Goal: Submit feedback/report problem

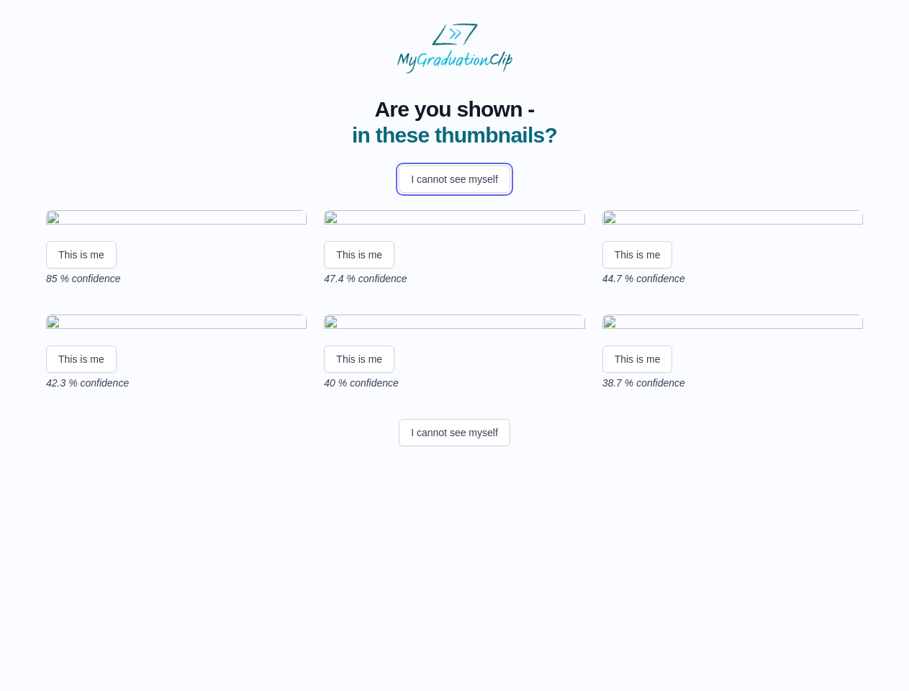
click at [454, 179] on button "I cannot see myself" at bounding box center [455, 179] width 112 height 27
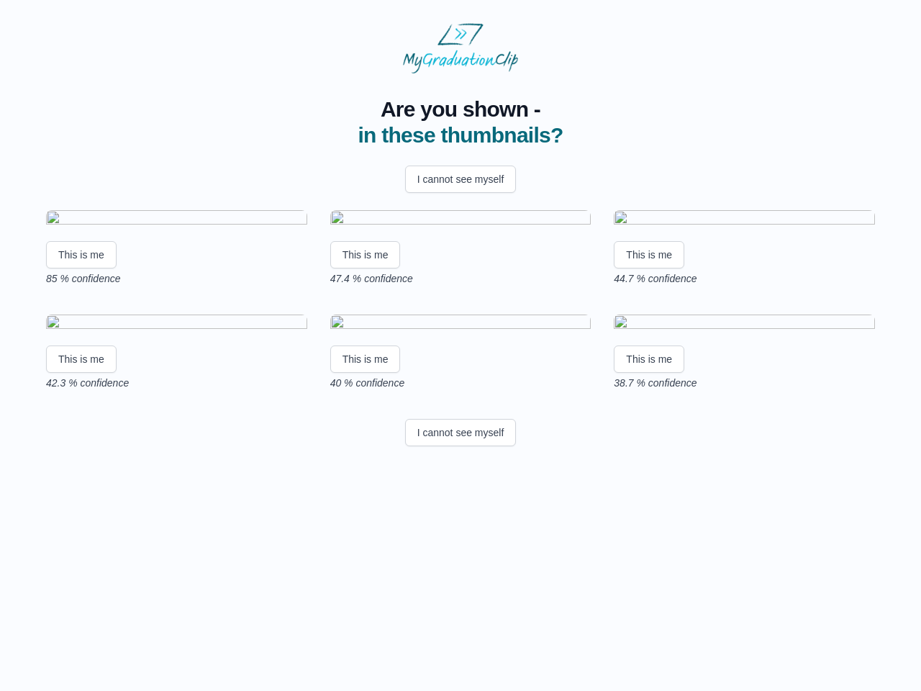
click at [81, 379] on html "Are you shown - in these thumbnails? I cannot see myself This is me 85 % confid…" at bounding box center [460, 237] width 921 height 475
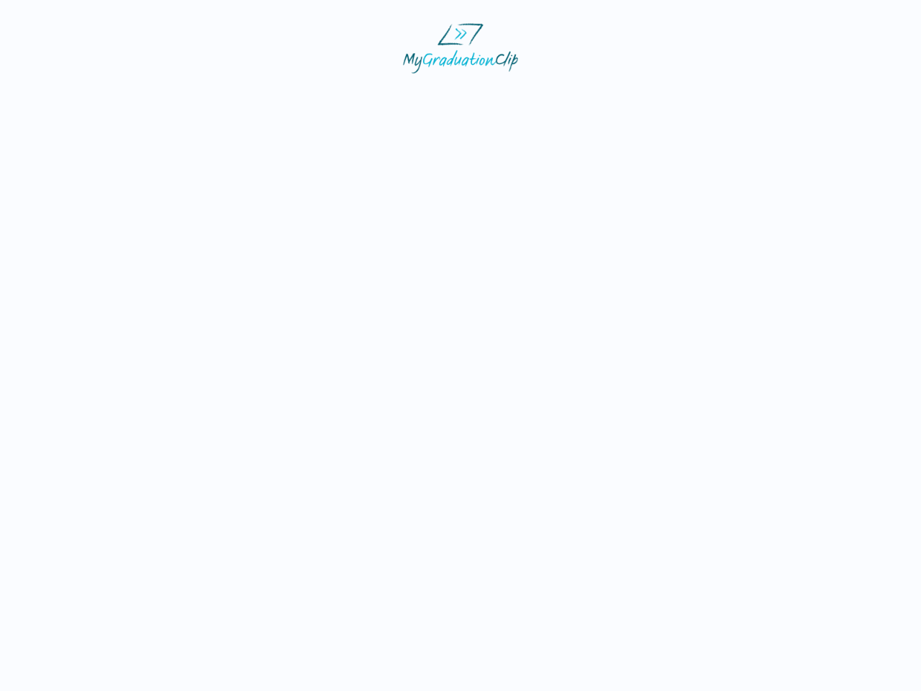
click at [361, 96] on html at bounding box center [460, 48] width 921 height 96
click at [641, 96] on html at bounding box center [460, 48] width 921 height 96
click at [81, 96] on html at bounding box center [460, 48] width 921 height 96
click at [361, 96] on html at bounding box center [460, 48] width 921 height 96
click at [641, 96] on html at bounding box center [460, 48] width 921 height 96
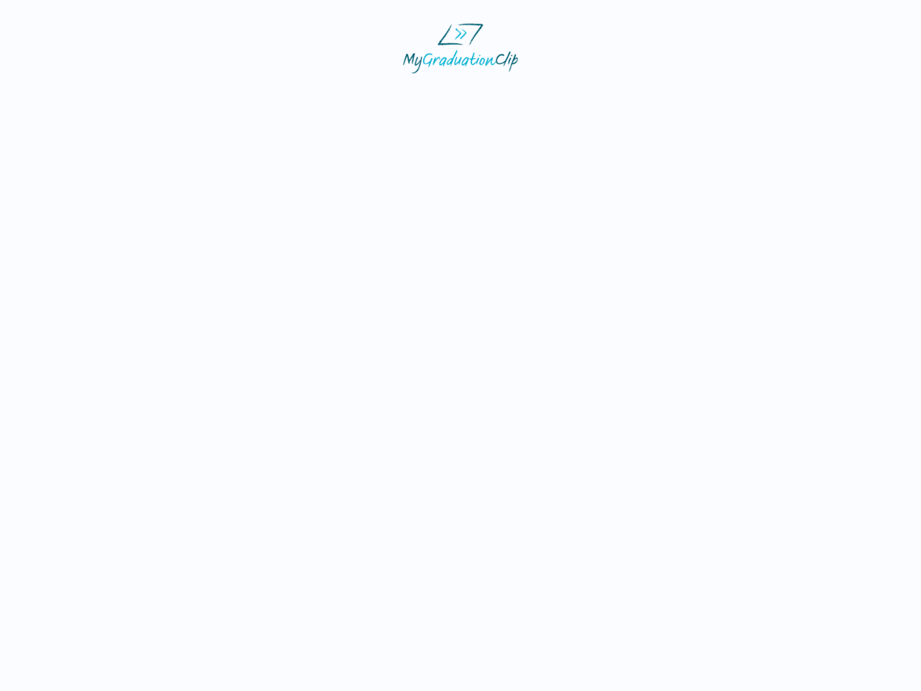
click at [454, 96] on html at bounding box center [460, 48] width 921 height 96
